Goal: Information Seeking & Learning: Learn about a topic

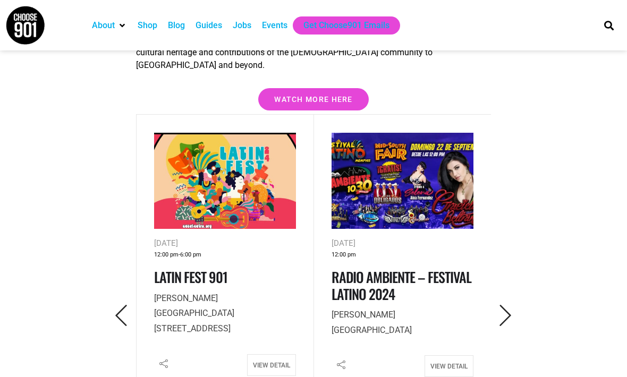
scroll to position [1532, 0]
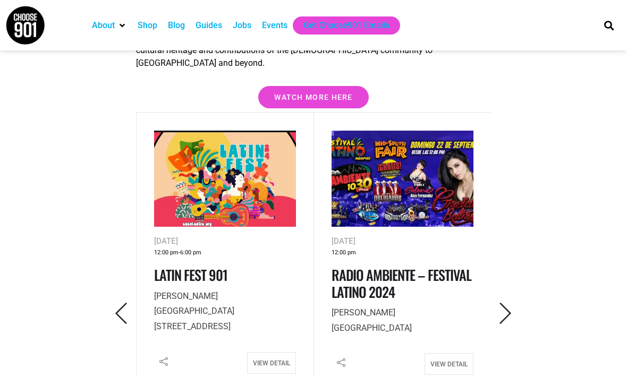
click at [268, 352] on div "Facebook Twitter Email View Detail" at bounding box center [224, 365] width 141 height 27
click at [268, 352] on link "View Detail" at bounding box center [271, 363] width 49 height 22
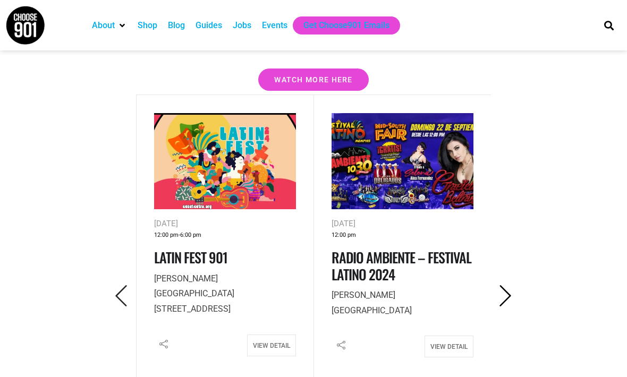
click at [496, 285] on icon "Next" at bounding box center [505, 296] width 22 height 22
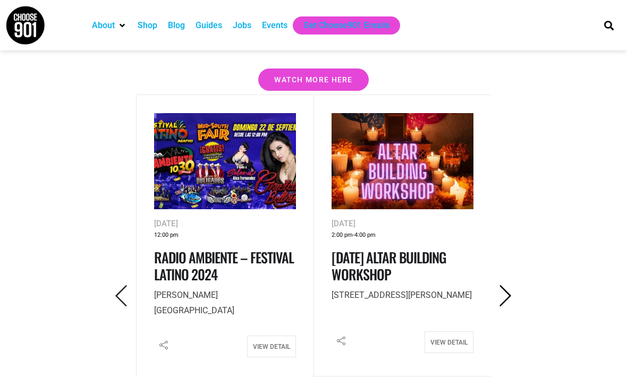
click at [496, 285] on icon "Next" at bounding box center [505, 296] width 22 height 22
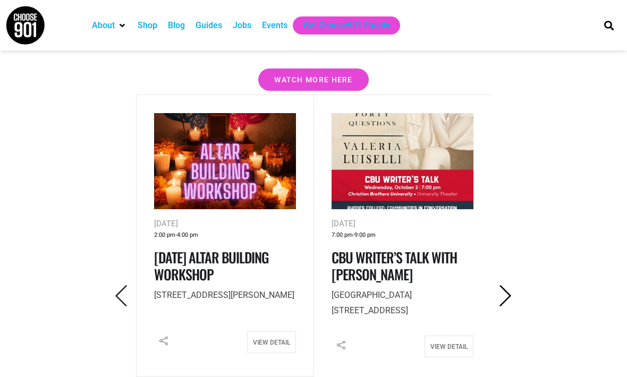
click at [496, 285] on icon "Next" at bounding box center [505, 296] width 22 height 22
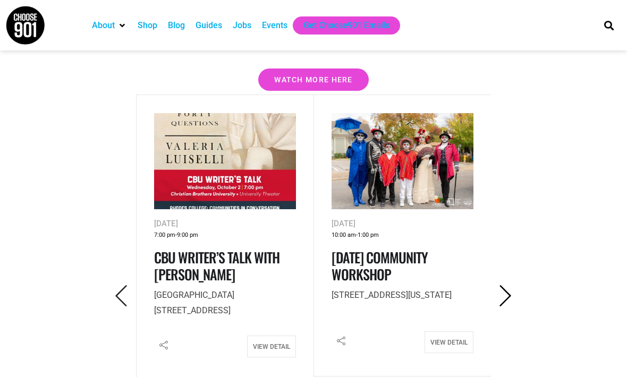
click at [496, 285] on icon "Next" at bounding box center [505, 296] width 22 height 22
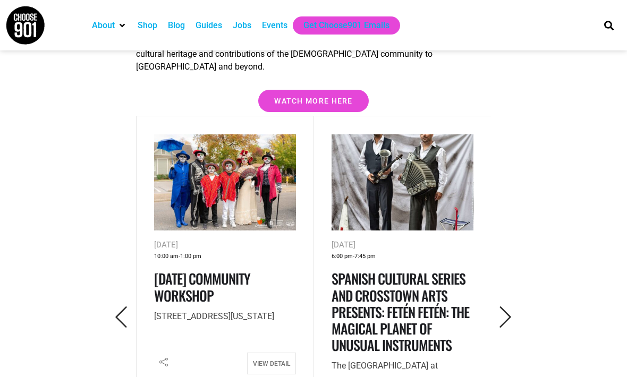
scroll to position [1559, 0]
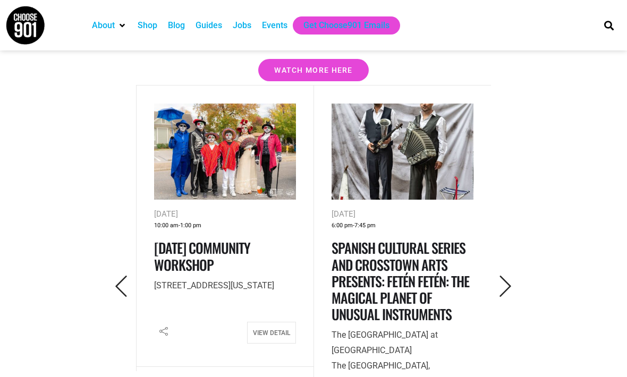
click at [503, 274] on button "button" at bounding box center [505, 286] width 29 height 25
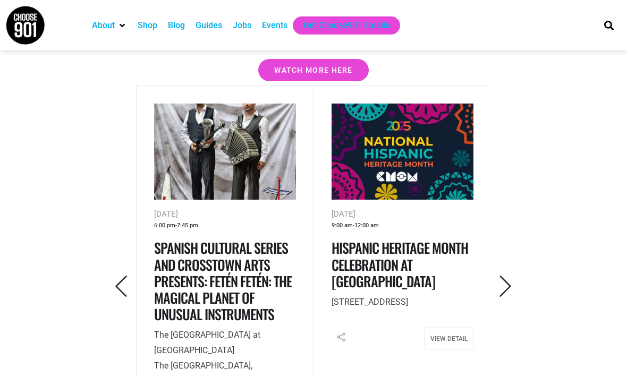
click at [503, 274] on button "button" at bounding box center [505, 286] width 29 height 25
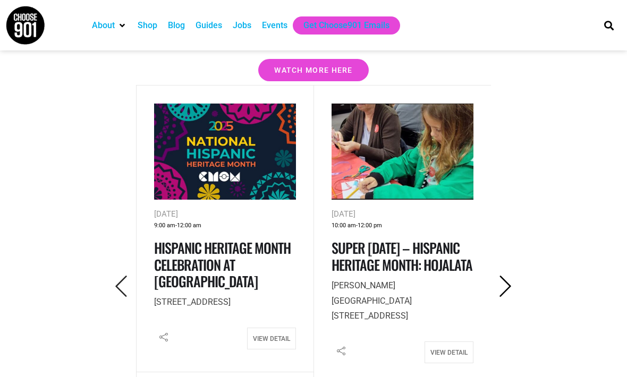
click at [500, 276] on icon "Next" at bounding box center [505, 287] width 22 height 22
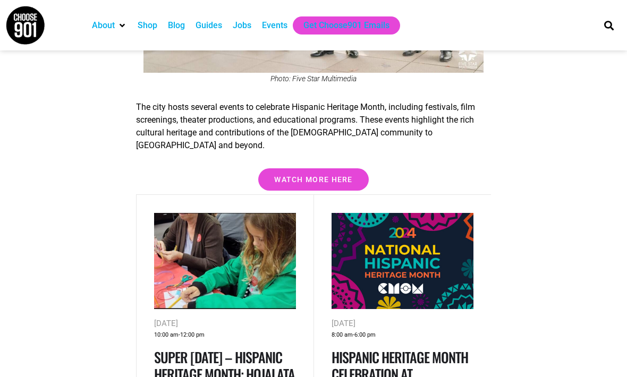
scroll to position [1447, 0]
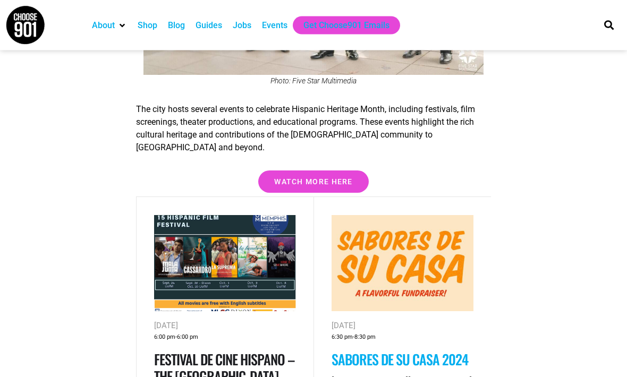
click at [346, 349] on link "Sabores de Su Casa 2024" at bounding box center [399, 359] width 136 height 21
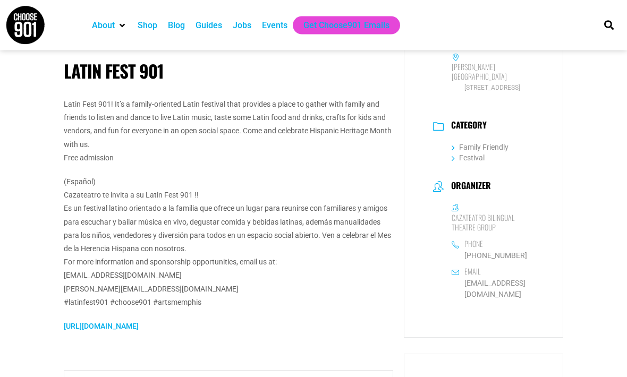
scroll to position [215, 0]
